Goal: Information Seeking & Learning: Learn about a topic

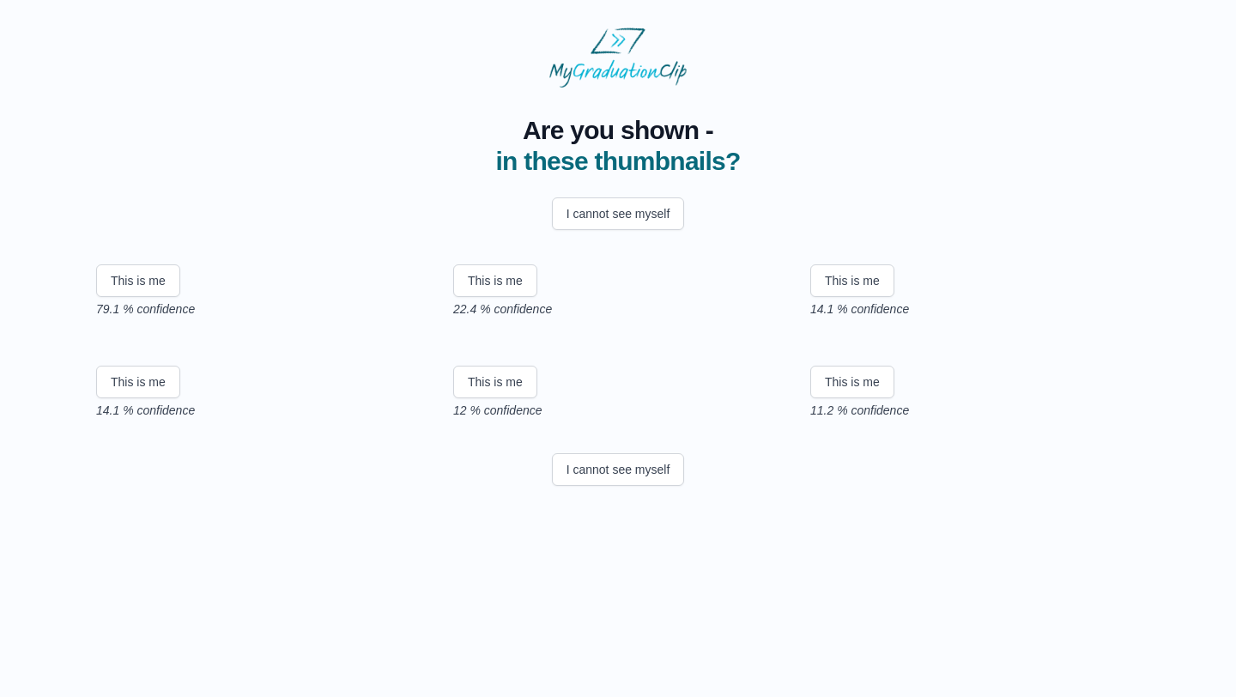
scroll to position [193, 0]
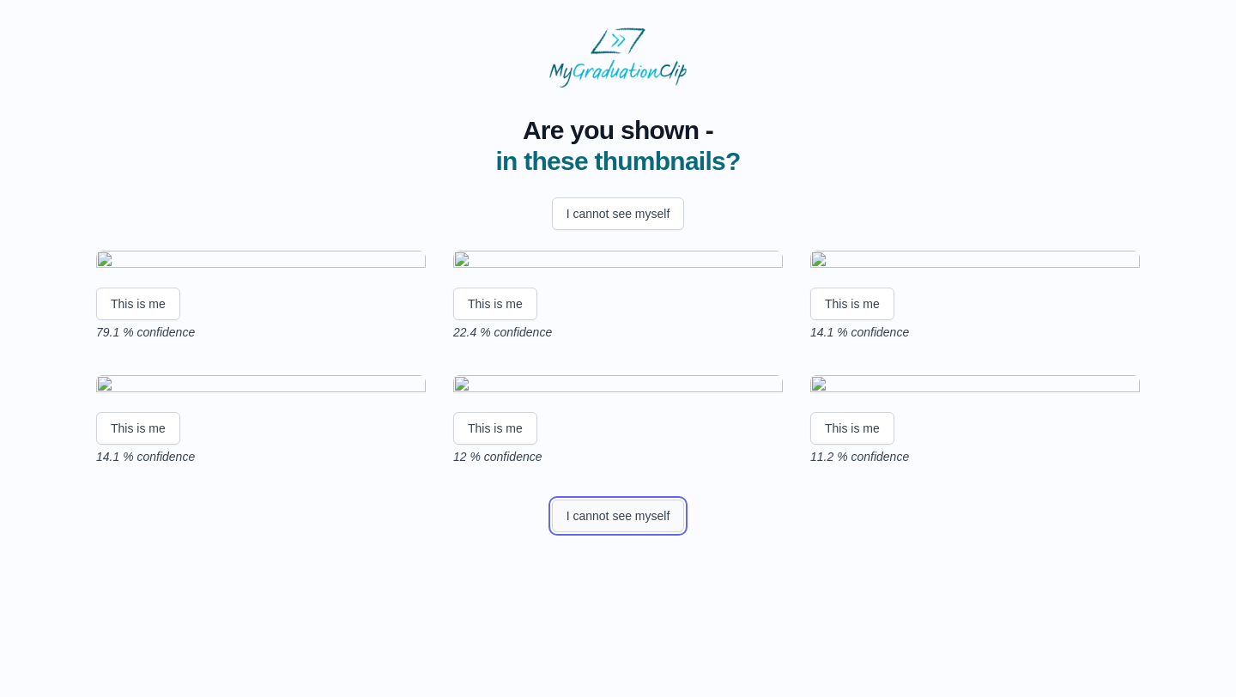
click at [618, 532] on button "I cannot see myself" at bounding box center [618, 515] width 133 height 33
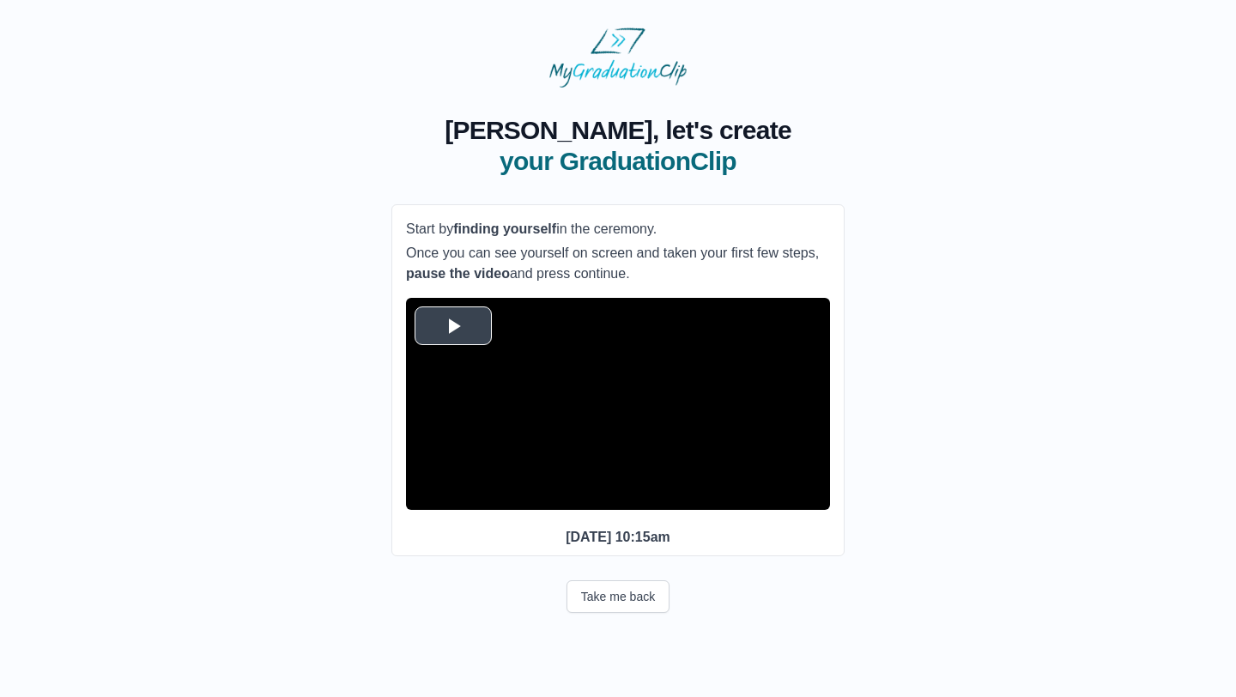
click at [453, 325] on span "Video Player" at bounding box center [453, 325] width 0 height 0
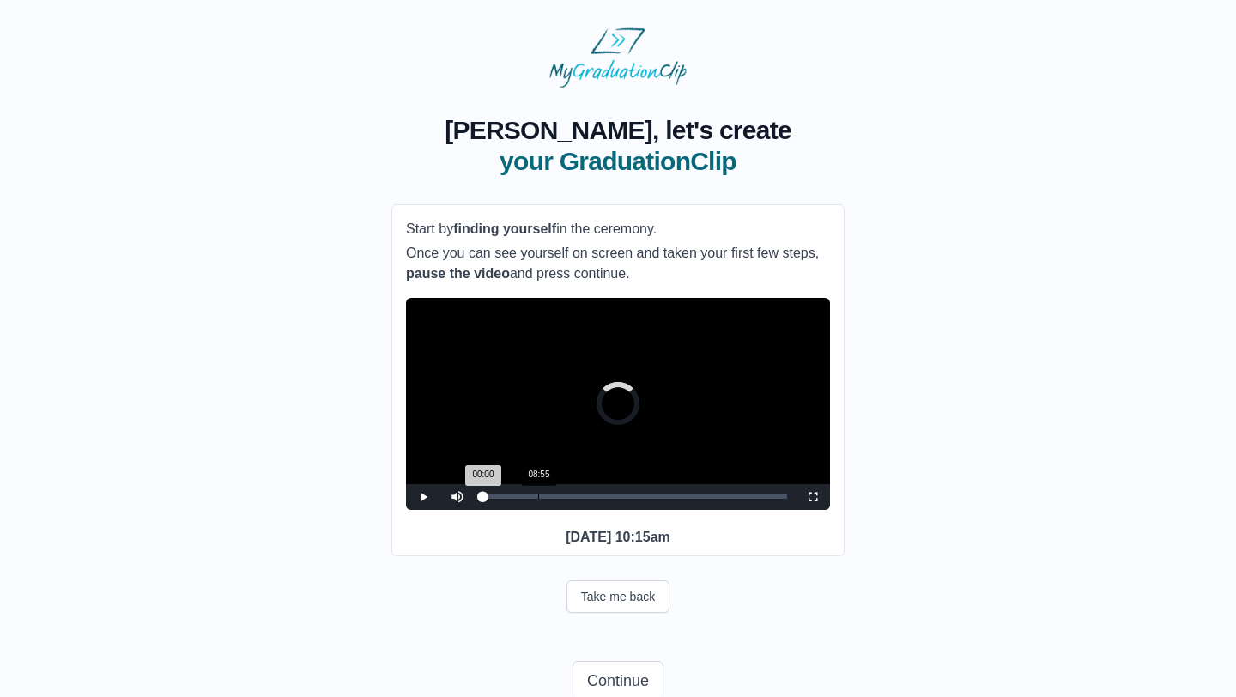
drag, startPoint x: 483, startPoint y: 524, endPoint x: 538, endPoint y: 529, distance: 55.1
click at [538, 510] on div "Loaded : 0% 08:55 00:00 Progress : 0%" at bounding box center [635, 497] width 321 height 26
drag, startPoint x: 538, startPoint y: 525, endPoint x: 621, endPoint y: 528, distance: 83.3
click at [620, 510] on div "Loaded : 0% 21:20 08:55 Progress : 0%" at bounding box center [635, 497] width 321 height 26
drag, startPoint x: 621, startPoint y: 528, endPoint x: 592, endPoint y: 527, distance: 29.2
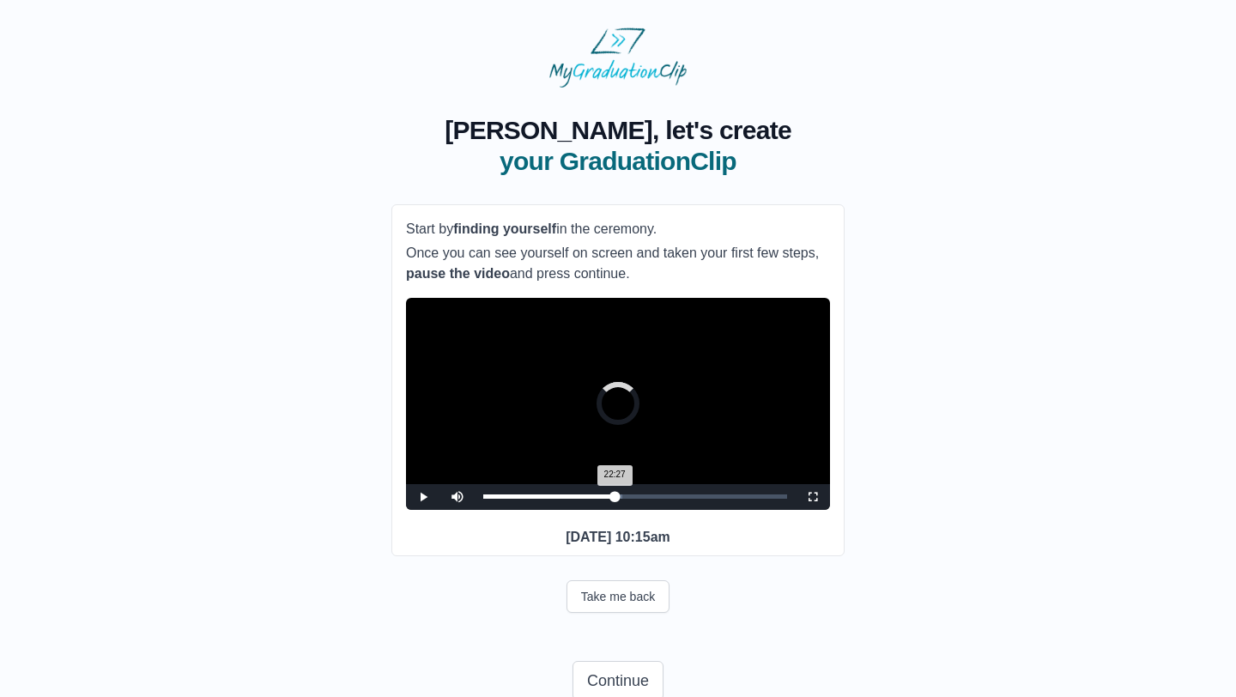
click at [592, 510] on div "Loaded : 0% 20:46 22:27 Progress : 0%" at bounding box center [635, 497] width 321 height 26
drag, startPoint x: 592, startPoint y: 527, endPoint x: 648, endPoint y: 527, distance: 55.8
click at [647, 510] on div "Loaded : 0% 26:29 17:42 Progress : 0%" at bounding box center [635, 497] width 321 height 26
drag, startPoint x: 650, startPoint y: 527, endPoint x: 680, endPoint y: 529, distance: 31.0
click at [680, 510] on div "Loaded : 0% 28:26 27:03 Progress : 0%" at bounding box center [635, 497] width 321 height 26
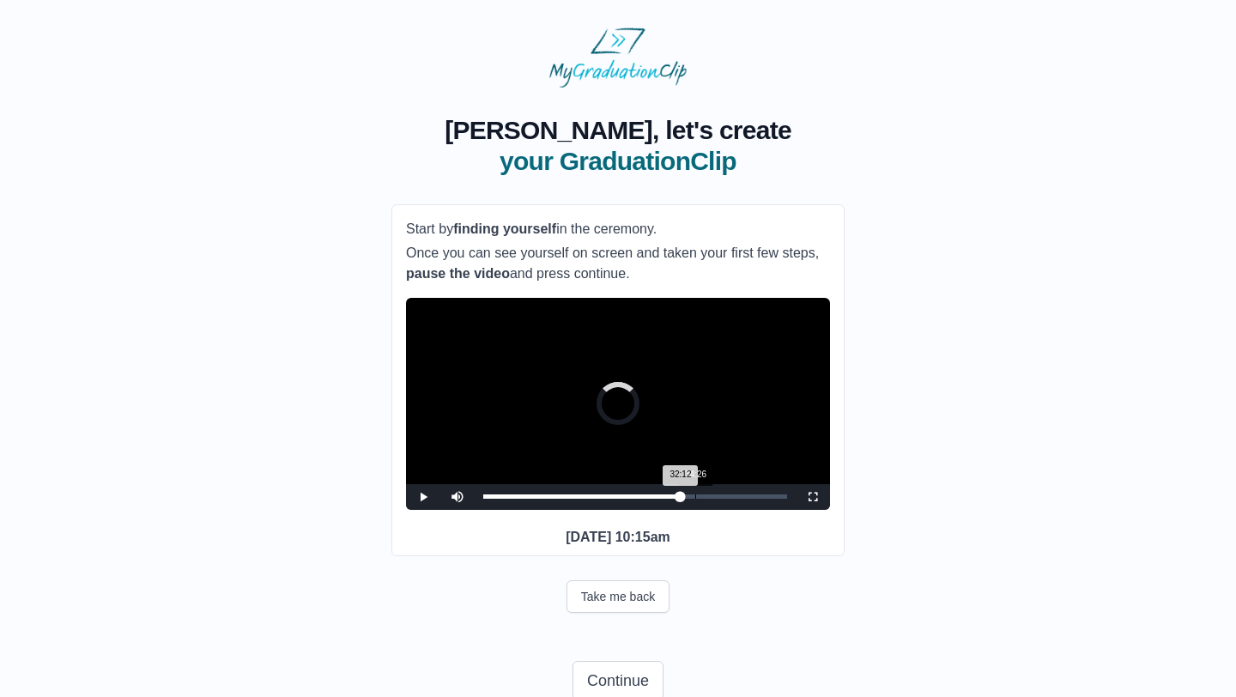
drag, startPoint x: 680, startPoint y: 524, endPoint x: 705, endPoint y: 524, distance: 24.9
click at [704, 499] on div "Loaded : 0% 34:26 32:12 Progress : 0%" at bounding box center [635, 496] width 304 height 4
drag, startPoint x: 705, startPoint y: 524, endPoint x: 745, endPoint y: 524, distance: 39.5
click at [745, 499] on div "Loaded : 0% 36:07 36:07 Progress : 0%" at bounding box center [635, 496] width 304 height 4
drag, startPoint x: 745, startPoint y: 524, endPoint x: 783, endPoint y: 524, distance: 37.8
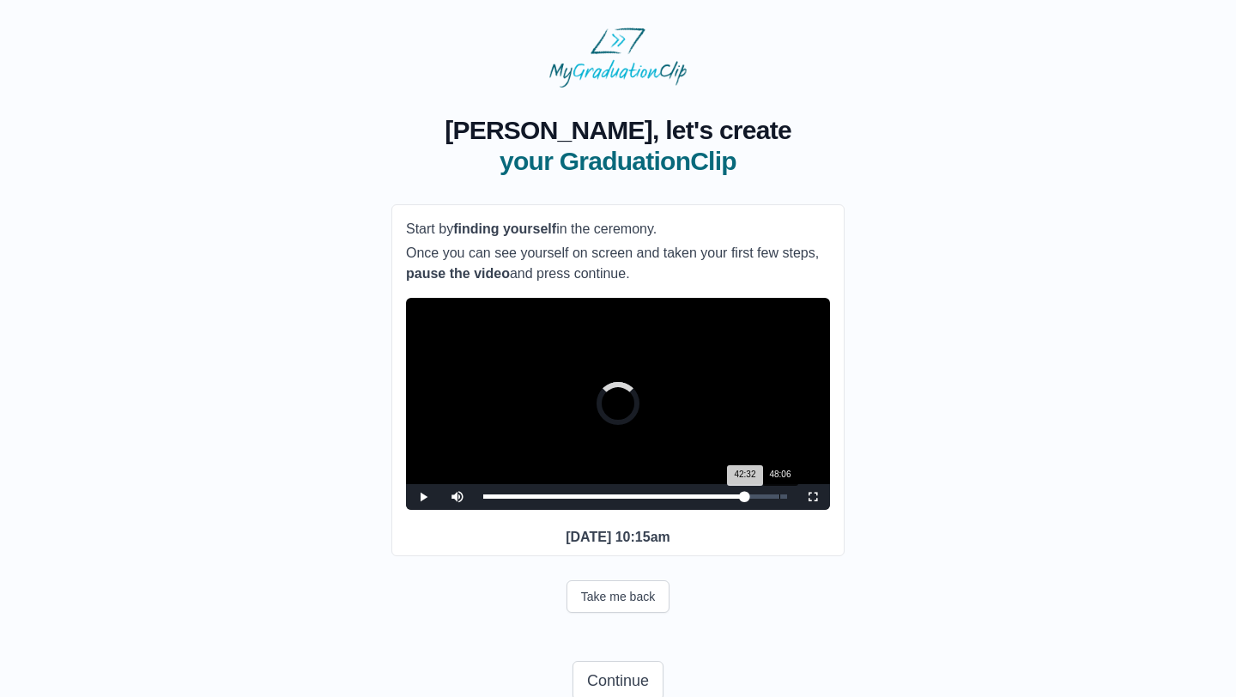
click at [783, 499] on div "Loaded : 0% 48:06 42:32 Progress : 0%" at bounding box center [635, 496] width 304 height 4
drag, startPoint x: 783, startPoint y: 524, endPoint x: 572, endPoint y: 535, distance: 210.5
click at [572, 510] on div "Loaded : 0% 14:46 48:40 Progress : 0%" at bounding box center [635, 497] width 321 height 26
drag, startPoint x: 572, startPoint y: 525, endPoint x: 547, endPoint y: 528, distance: 25.0
click at [547, 510] on div "Loaded : 0% 10:27 14:30 Progress : 0%" at bounding box center [635, 497] width 321 height 26
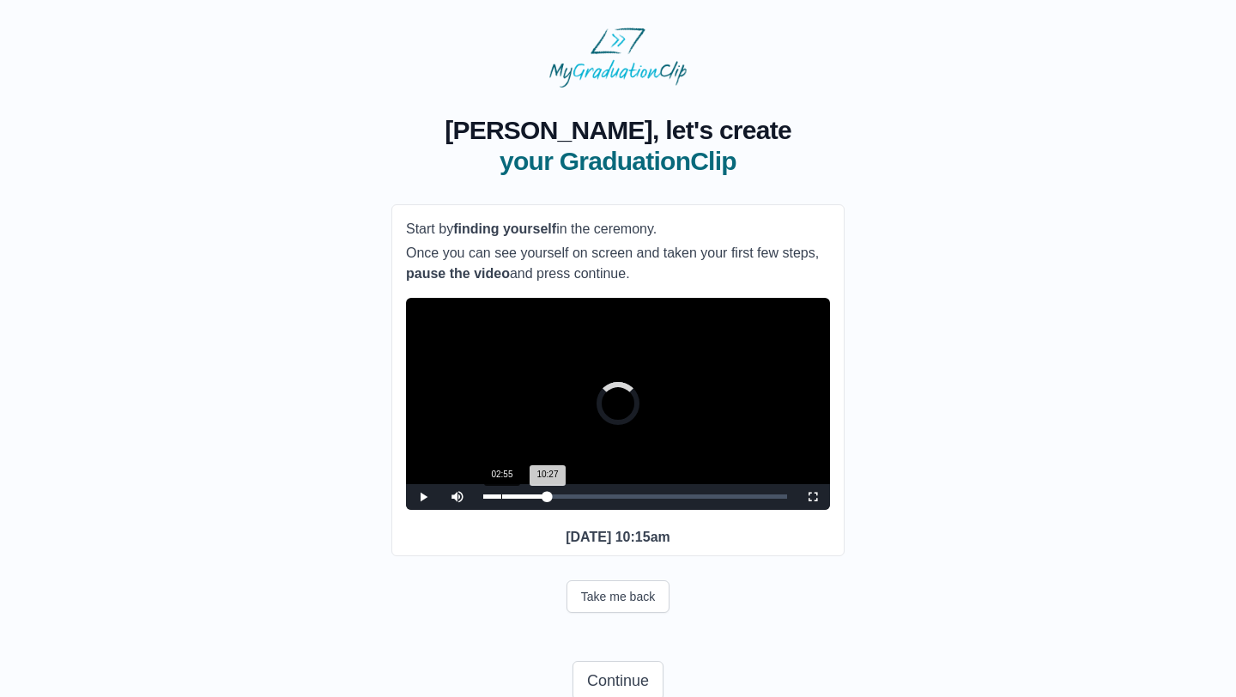
drag, startPoint x: 547, startPoint y: 528, endPoint x: 501, endPoint y: 528, distance: 46.3
click at [501, 510] on div "Loaded : 0% 02:55 10:27 Progress : 0%" at bounding box center [635, 497] width 321 height 26
